Goal: Task Accomplishment & Management: Manage account settings

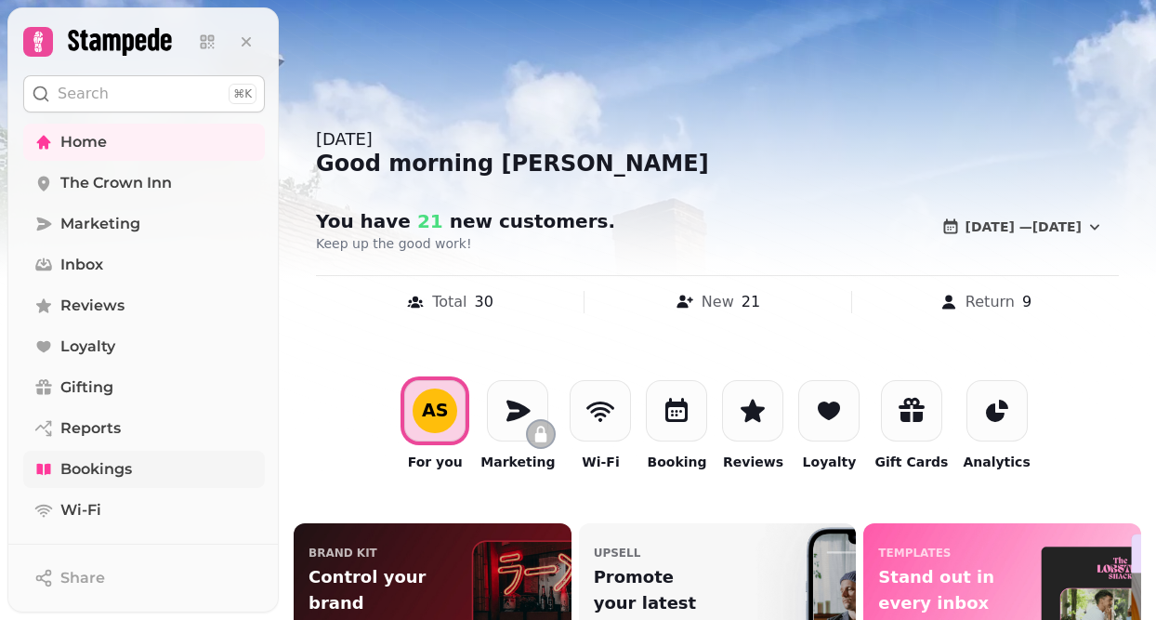
click at [74, 475] on span "Bookings" at bounding box center [96, 469] width 72 height 22
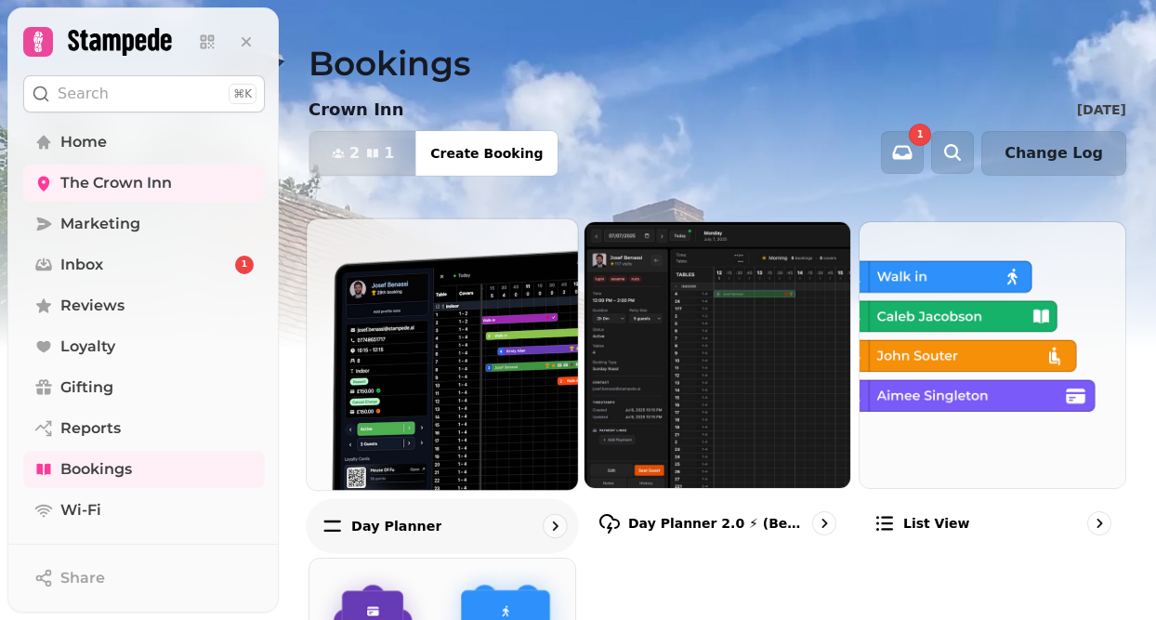
click at [449, 416] on img at bounding box center [443, 354] width 298 height 298
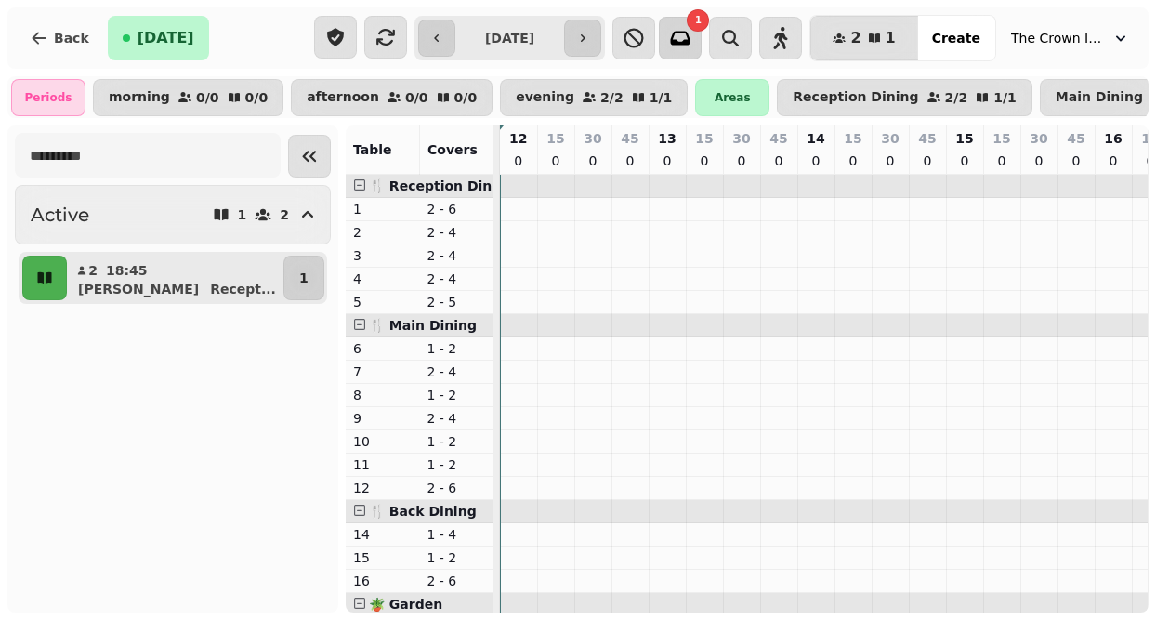
click at [691, 39] on icon "button" at bounding box center [680, 38] width 22 height 22
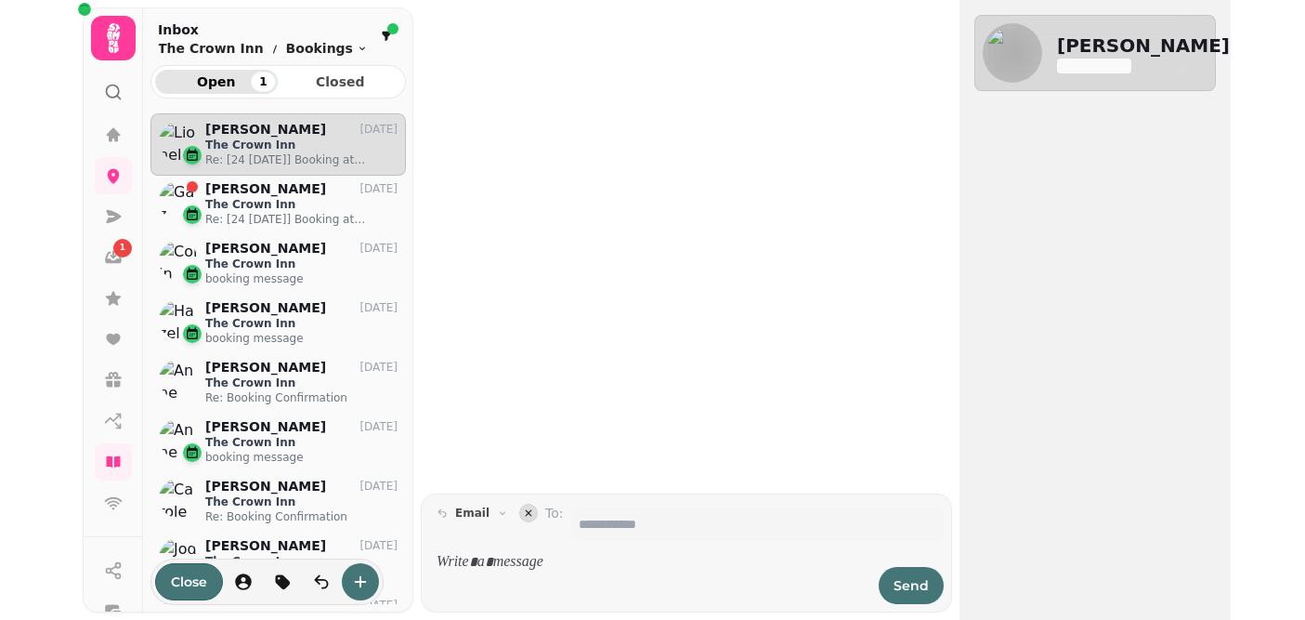
scroll to position [491, 256]
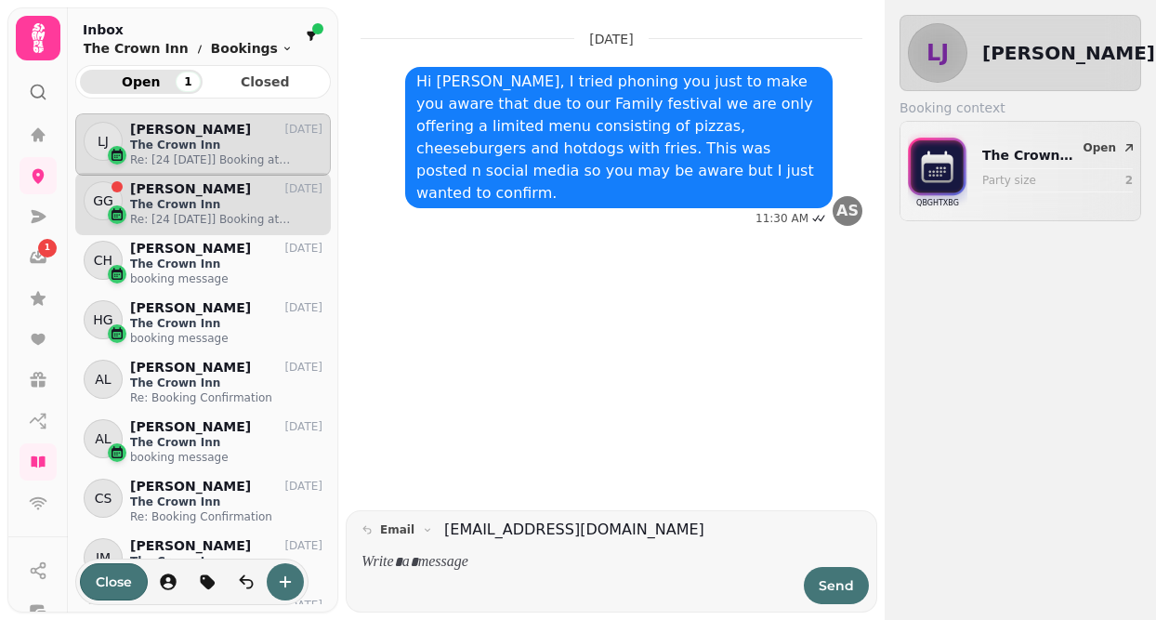
click at [220, 204] on p "The Crown Inn" at bounding box center [226, 204] width 192 height 15
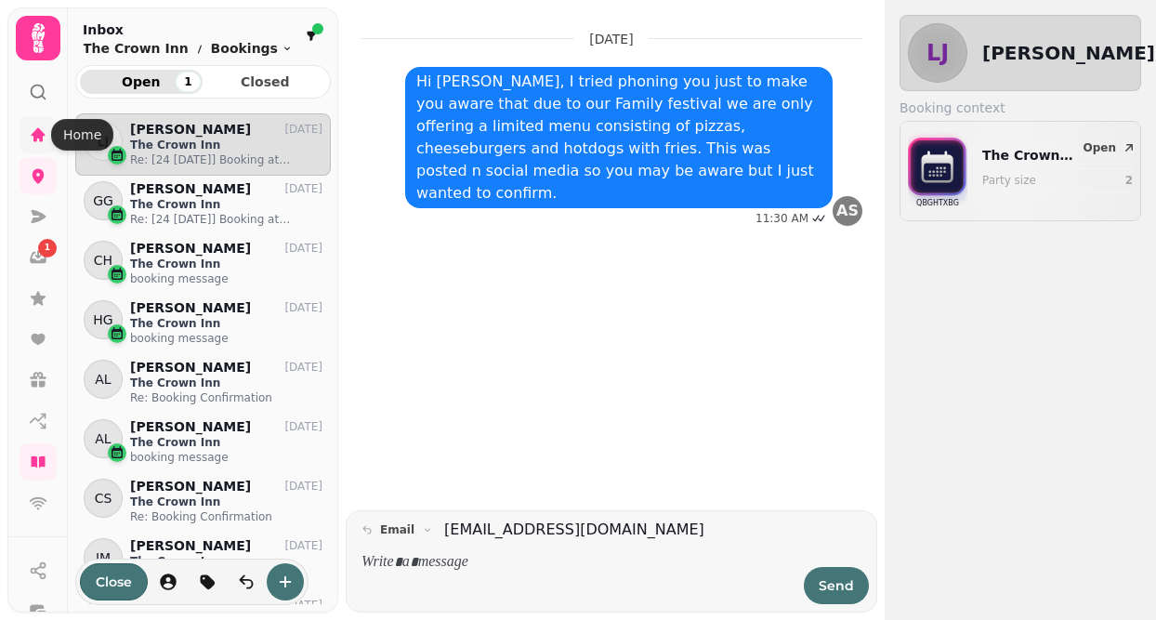
click at [35, 138] on icon at bounding box center [39, 134] width 14 height 14
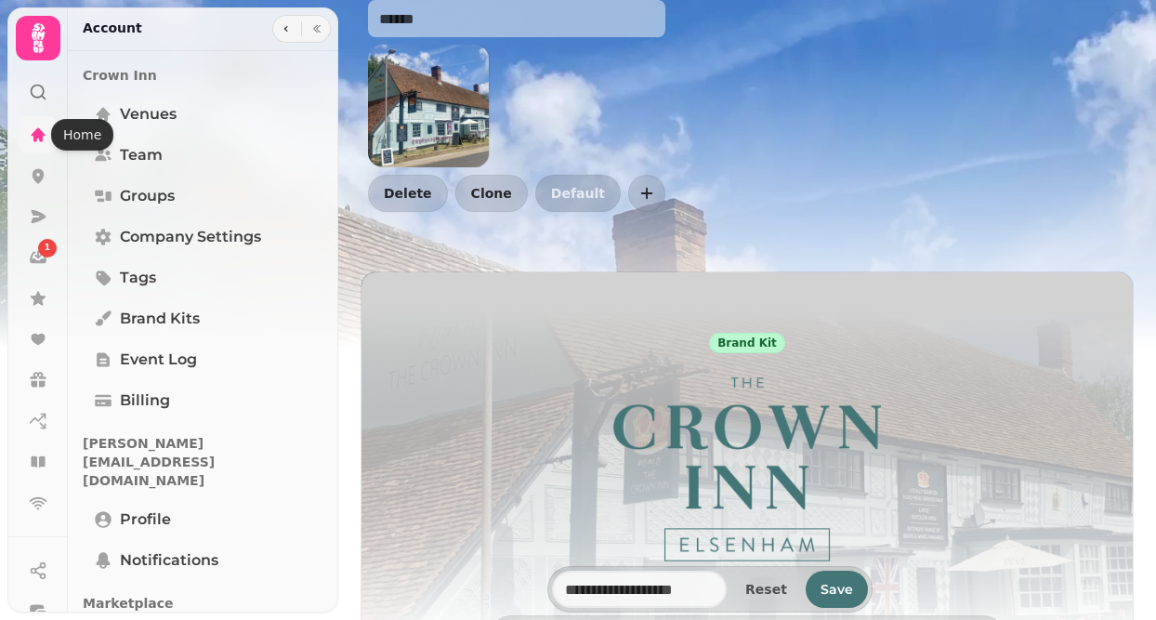
click at [35, 141] on icon at bounding box center [39, 134] width 14 height 14
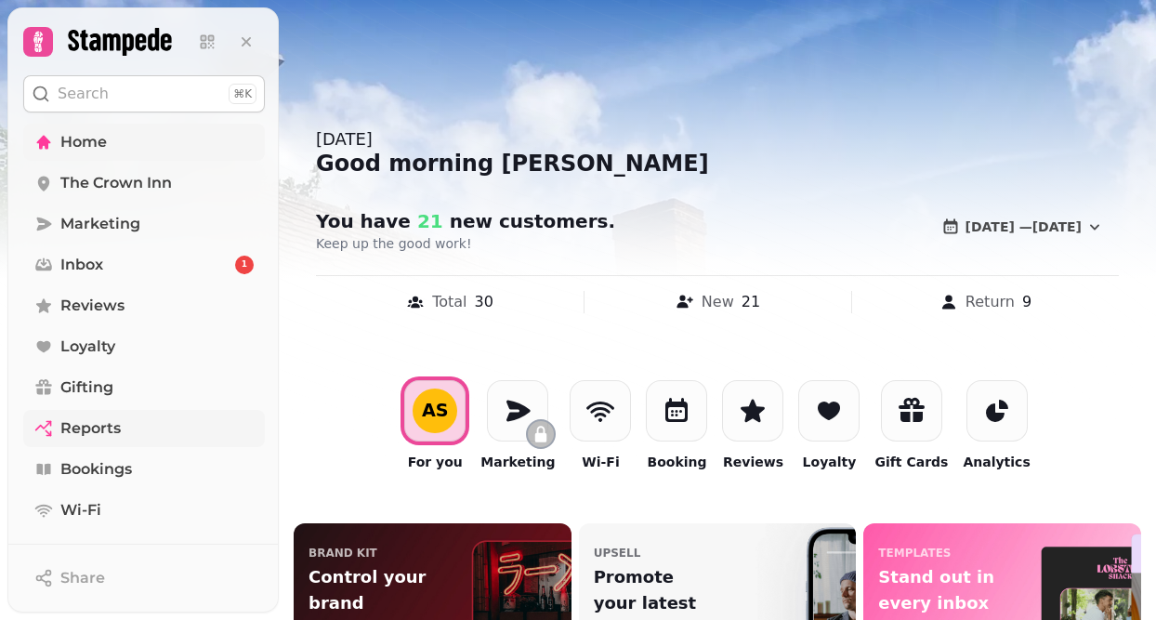
click at [85, 432] on span "Reports" at bounding box center [90, 428] width 60 height 22
select select "**"
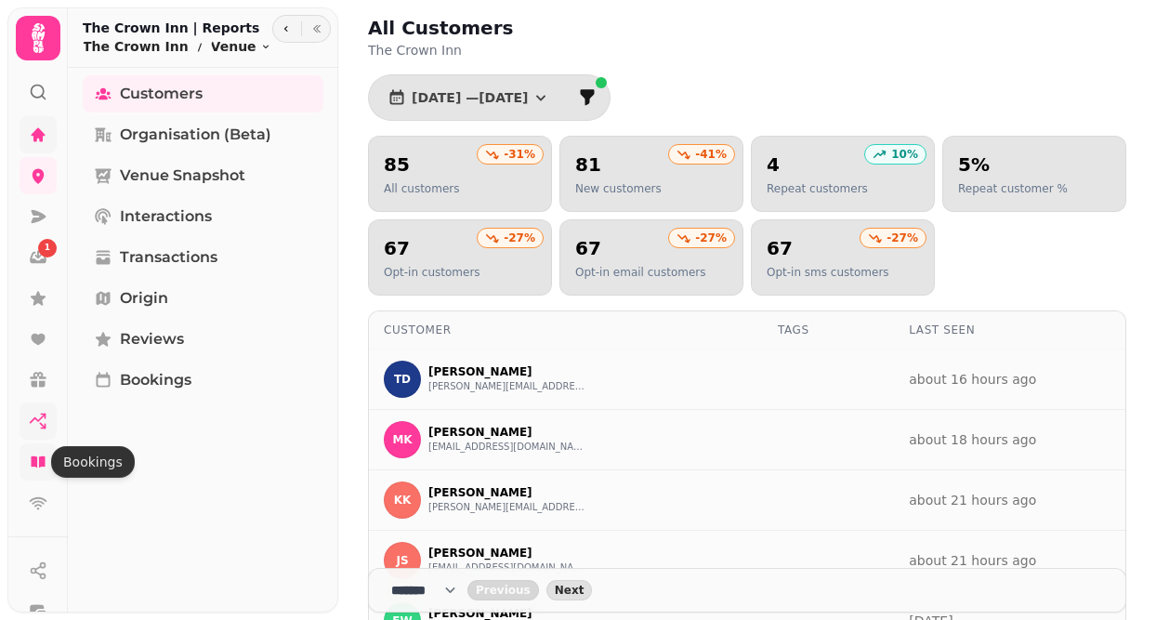
click at [32, 460] on icon at bounding box center [38, 461] width 14 height 11
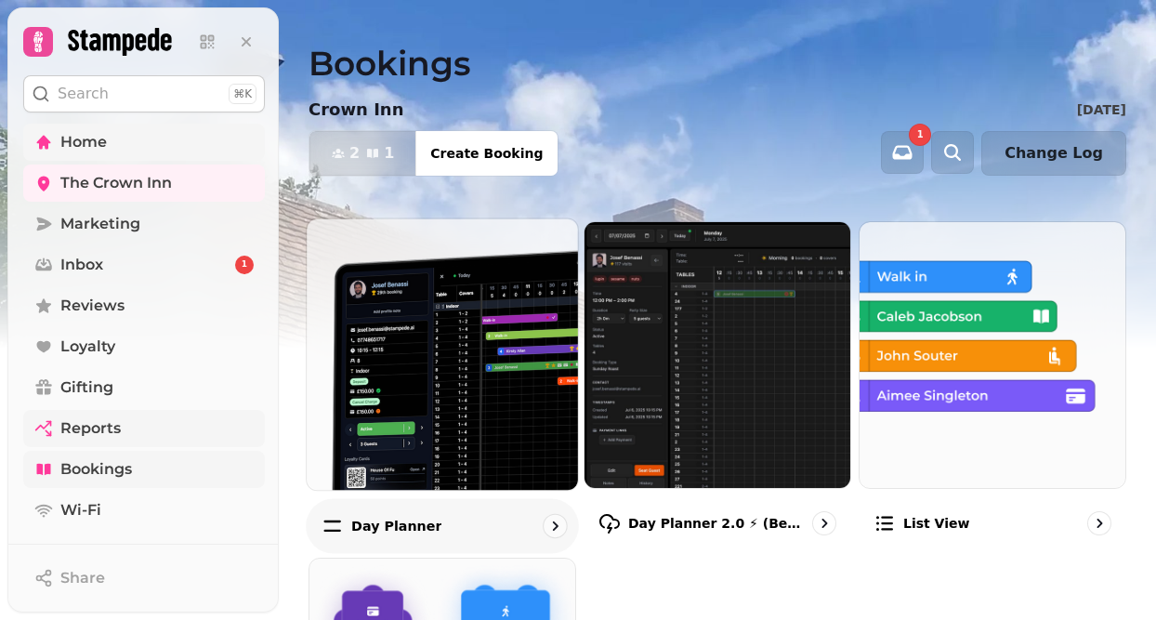
click at [444, 377] on img at bounding box center [443, 354] width 298 height 298
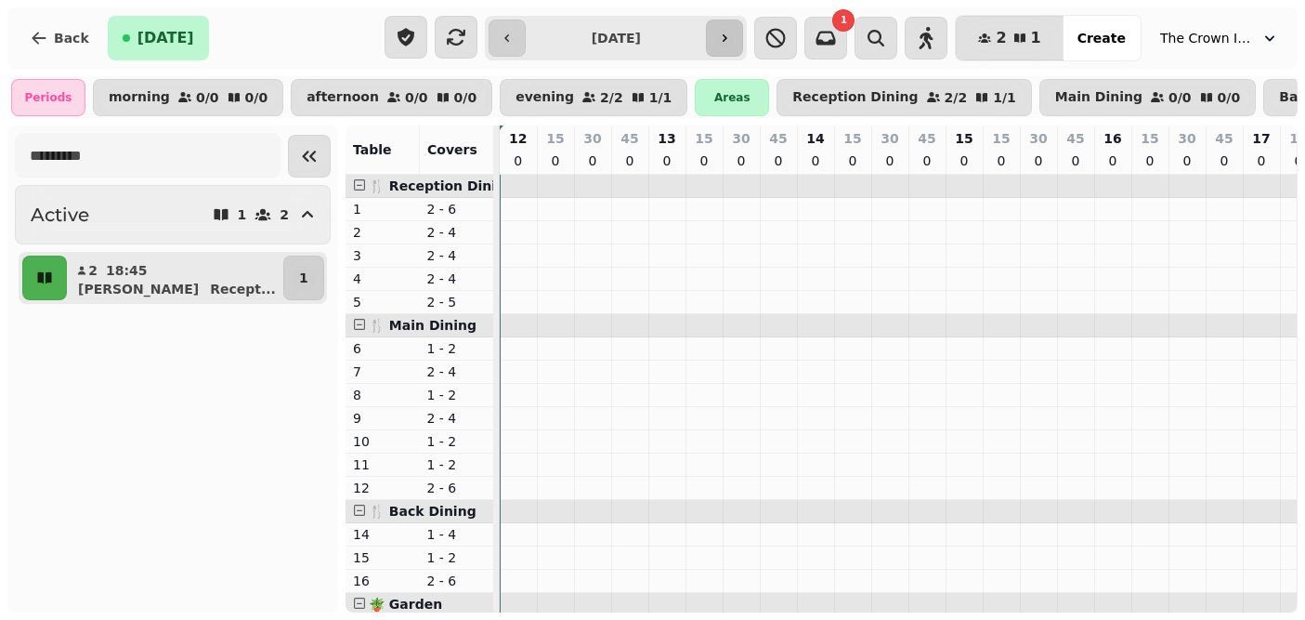
click at [732, 43] on icon "button" at bounding box center [724, 38] width 15 height 15
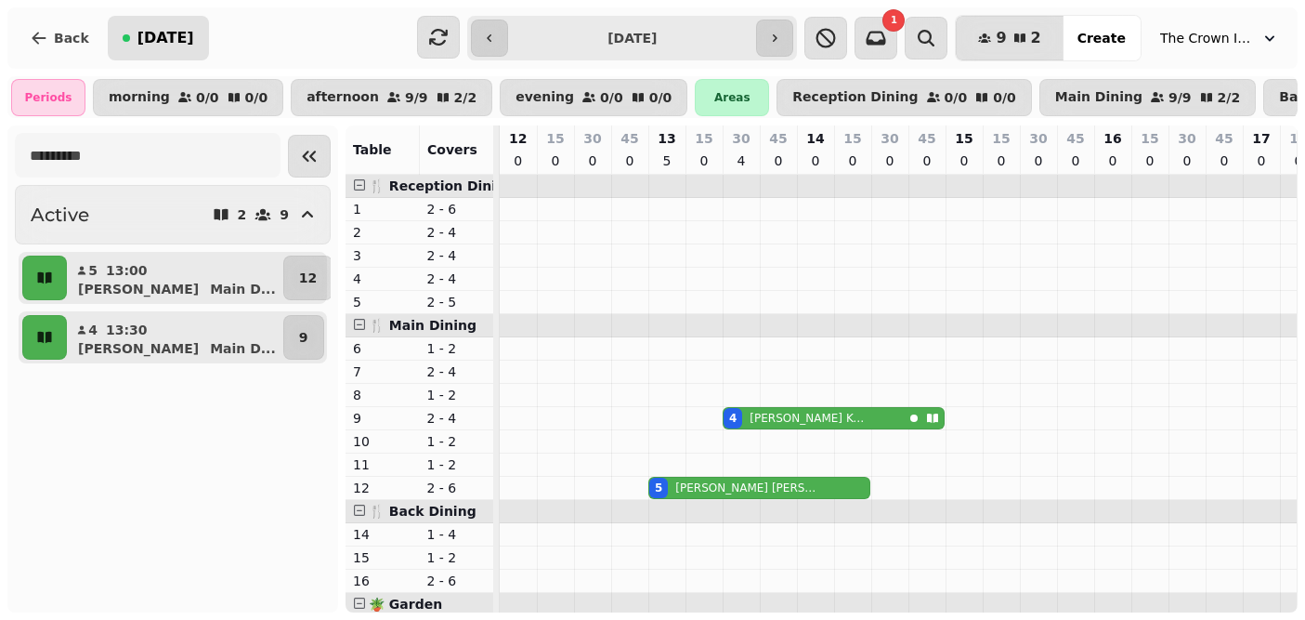
click at [141, 42] on span "[DATE]" at bounding box center [166, 38] width 57 height 15
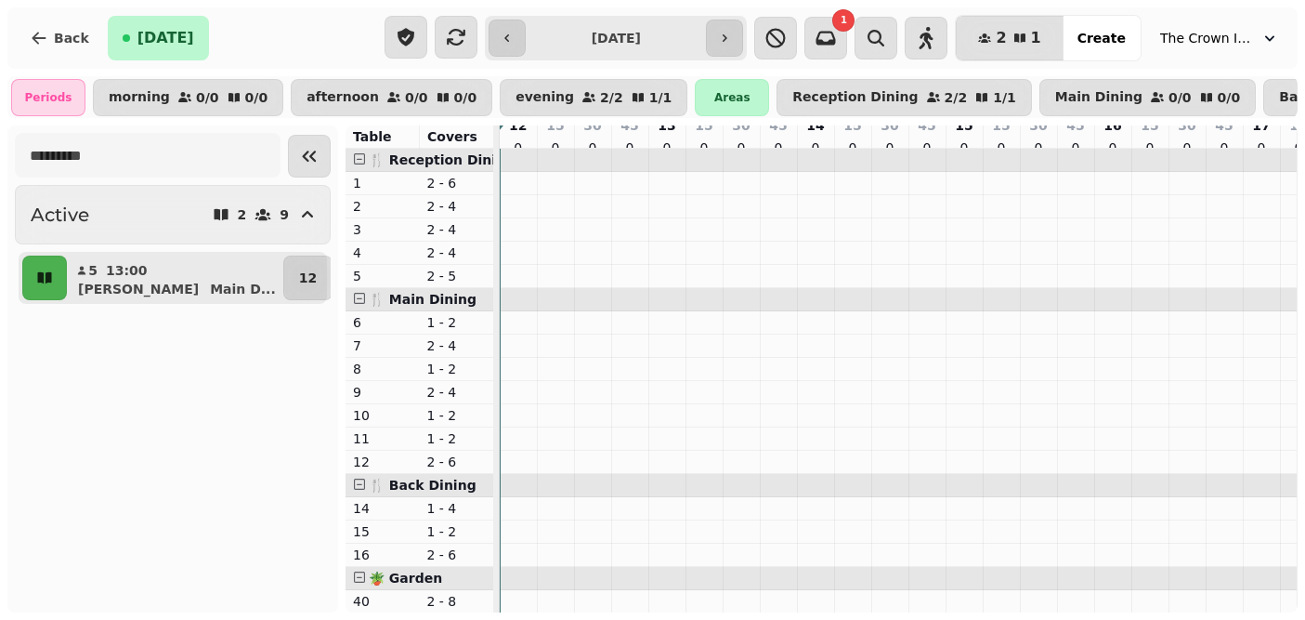
type input "**********"
